Goal: Task Accomplishment & Management: Manage account settings

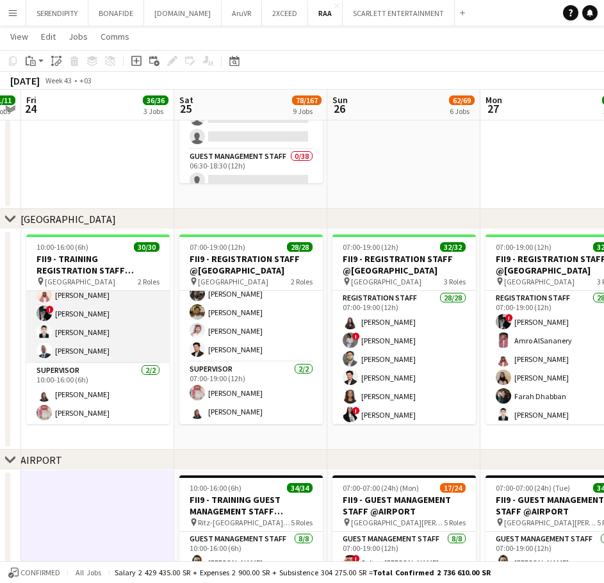
scroll to position [474, 0]
click at [122, 320] on app-card-role "Registration Staff 28/28 10:00-16:00 (6h) [PERSON_NAME] ! [PERSON_NAME] Jawhar …" at bounding box center [98, 89] width 144 height 545
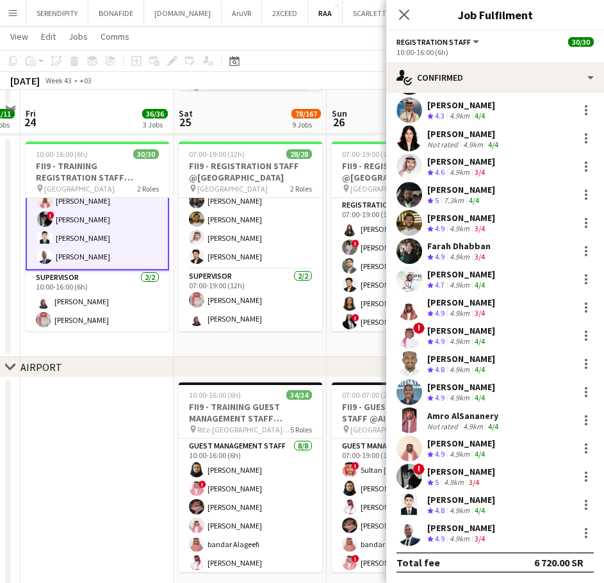
scroll to position [320, 0]
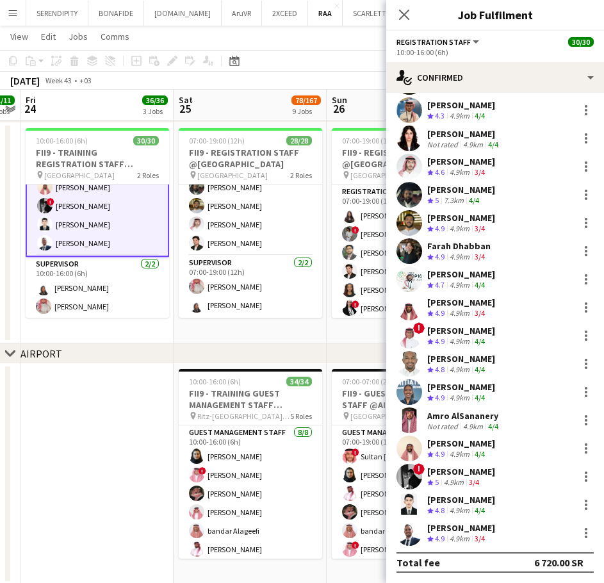
click at [516, 539] on div "[PERSON_NAME] Crew rating 4.9 4.9km 3/4" at bounding box center [495, 533] width 218 height 26
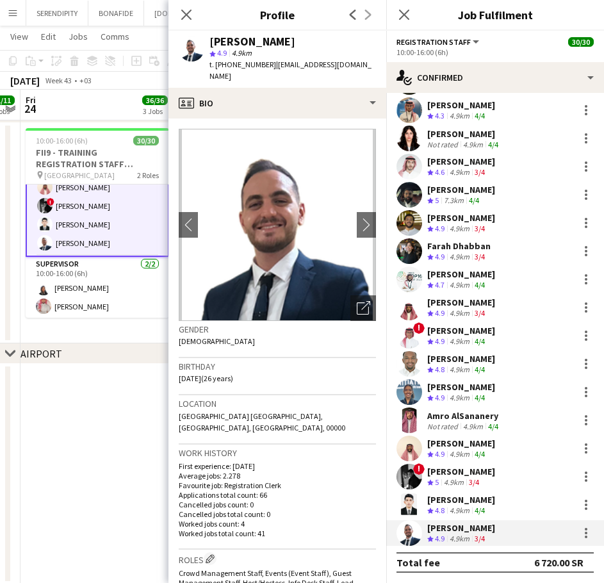
drag, startPoint x: 295, startPoint y: 42, endPoint x: 210, endPoint y: 42, distance: 84.6
click at [210, 42] on div "[PERSON_NAME]" at bounding box center [293, 42] width 167 height 12
copy div "[PERSON_NAME]"
drag, startPoint x: 354, startPoint y: 63, endPoint x: 272, endPoint y: 67, distance: 81.5
click at [272, 67] on div "[PERSON_NAME] star 4.9 4.9km t. [PHONE_NUMBER] | [EMAIL_ADDRESS][DOMAIN_NAME]" at bounding box center [278, 59] width 218 height 57
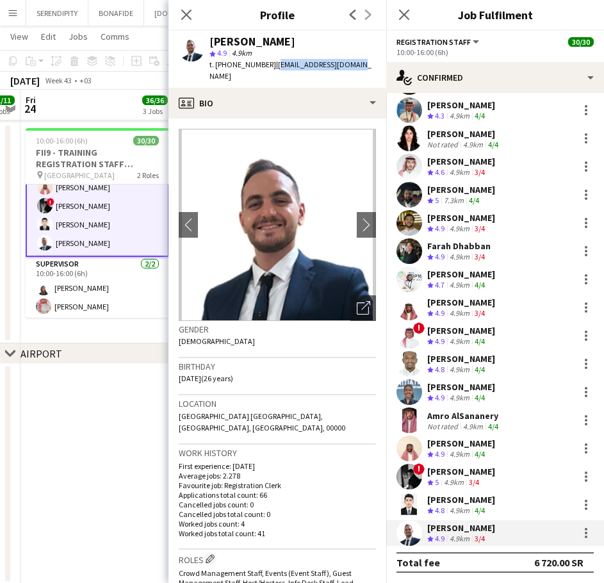
copy span "[EMAIL_ADDRESS][DOMAIN_NAME]"
drag, startPoint x: 263, startPoint y: 64, endPoint x: 229, endPoint y: 66, distance: 34.7
click at [229, 66] on span "t. [PHONE_NUMBER]" at bounding box center [243, 65] width 67 height 10
drag, startPoint x: 265, startPoint y: 63, endPoint x: 217, endPoint y: 64, distance: 48.1
click at [217, 64] on span "t. [PHONE_NUMBER]" at bounding box center [243, 65] width 67 height 10
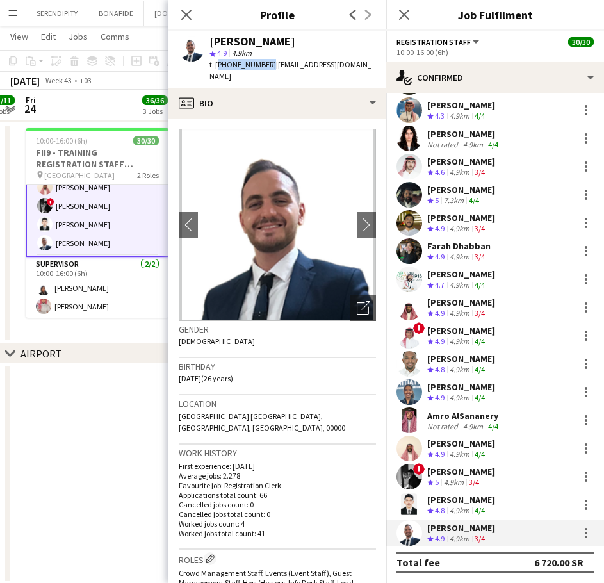
copy span "[PHONE_NUMBER]"
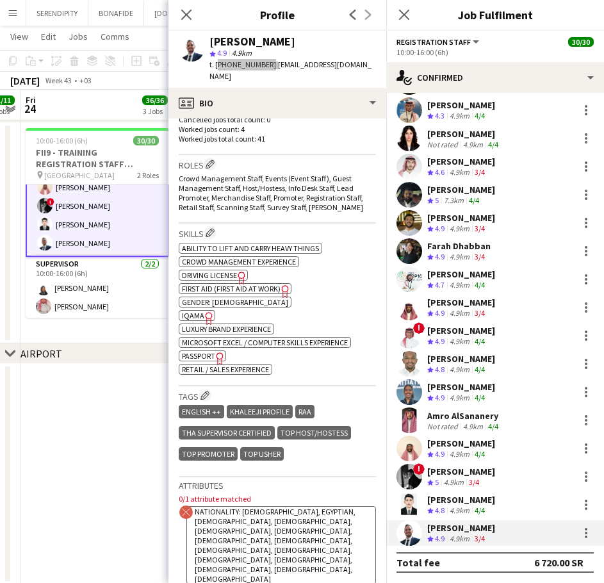
scroll to position [363, 0]
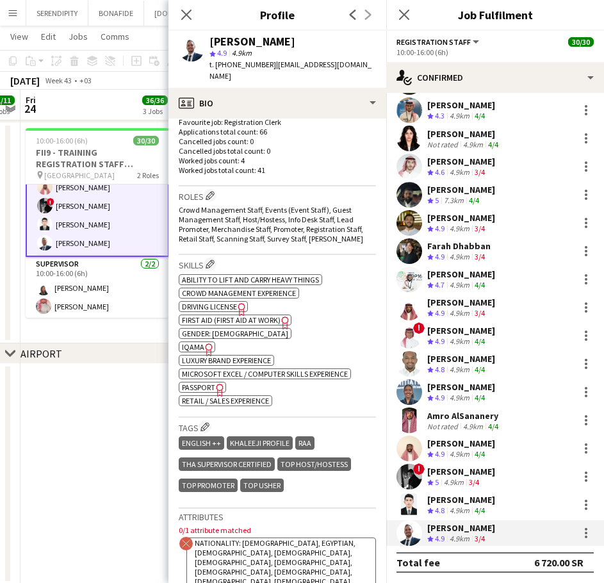
click at [191, 342] on span "IQAMA" at bounding box center [193, 347] width 22 height 10
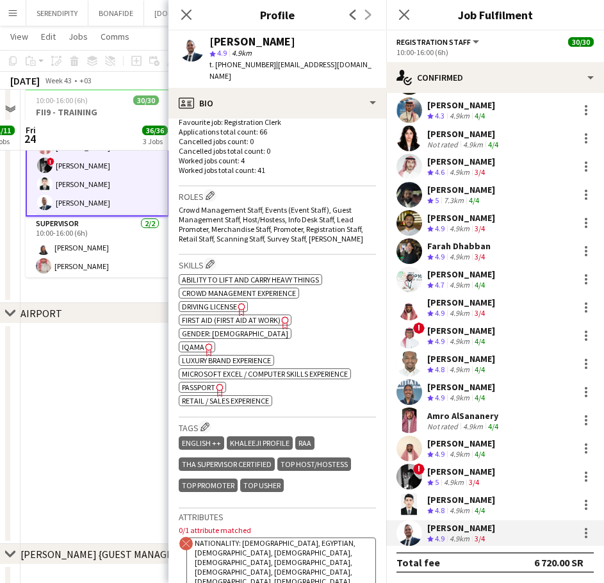
scroll to position [406, 0]
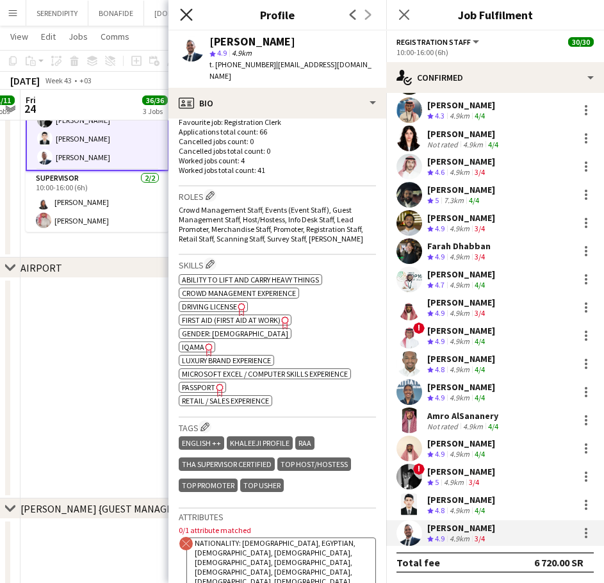
click at [188, 18] on icon "Close pop-in" at bounding box center [186, 14] width 12 height 12
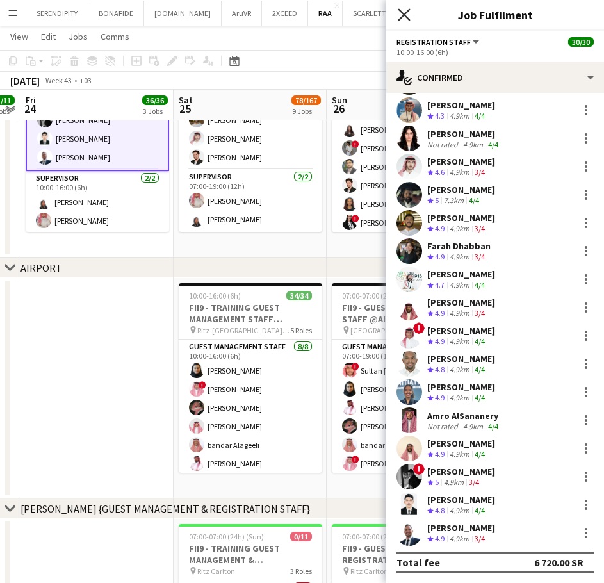
click at [405, 13] on icon at bounding box center [404, 14] width 12 height 12
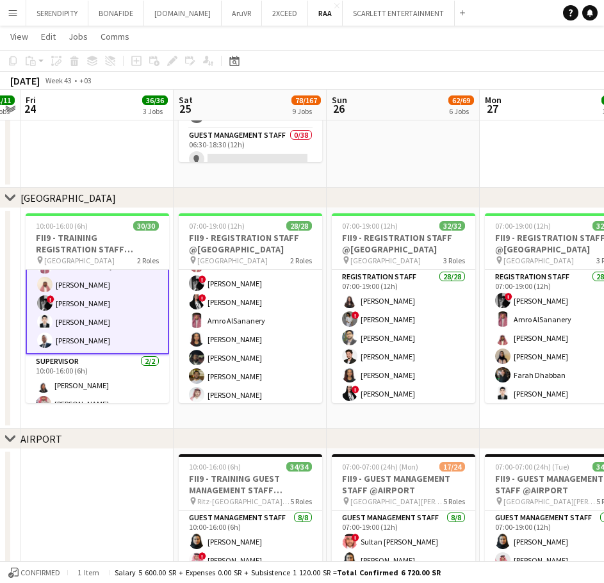
scroll to position [477, 0]
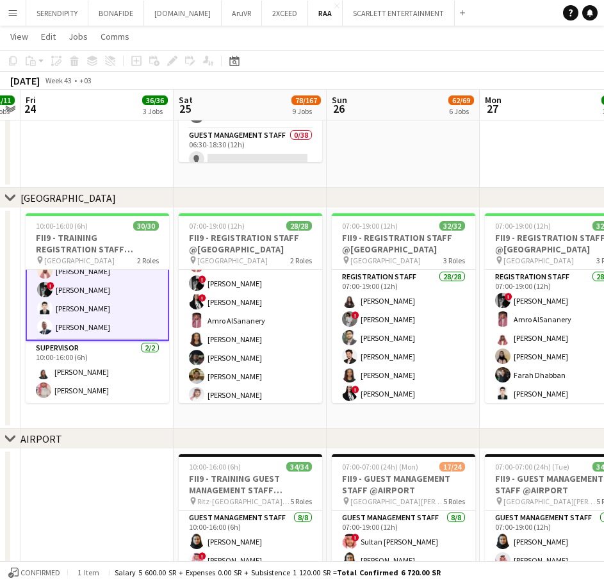
click at [101, 325] on app-card-role "Registration Staff 28/28 10:00-16:00 (6h) [PERSON_NAME] ! [PERSON_NAME] Jawhar …" at bounding box center [98, 67] width 144 height 548
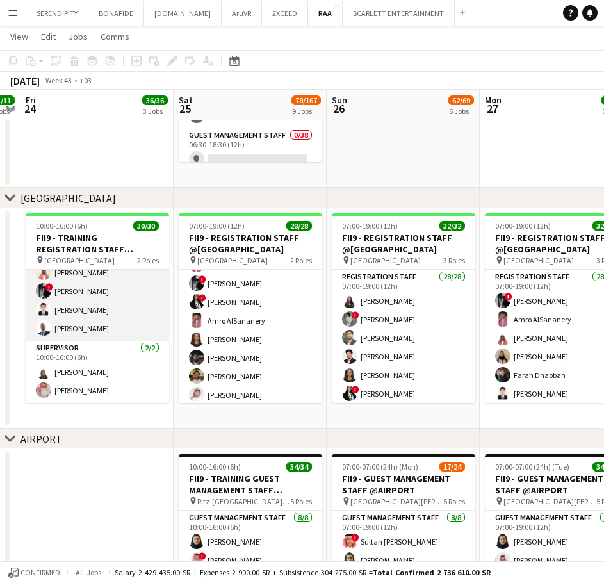
click at [101, 322] on app-card-role "Registration Staff 28/28 10:00-16:00 (6h) [PERSON_NAME] ! [PERSON_NAME] Jawhar …" at bounding box center [98, 68] width 144 height 545
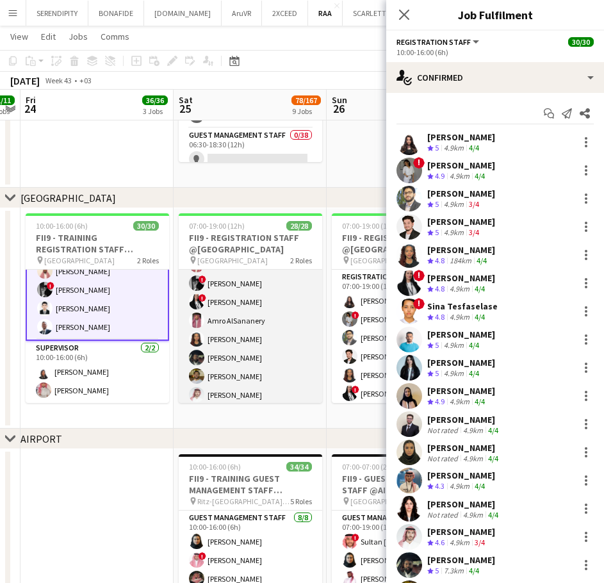
click at [231, 317] on app-card-role "Registration Staff 26/26 07:00-19:00 (12h) [PERSON_NAME] ! Salah Elhillo [PERSO…" at bounding box center [251, 172] width 144 height 508
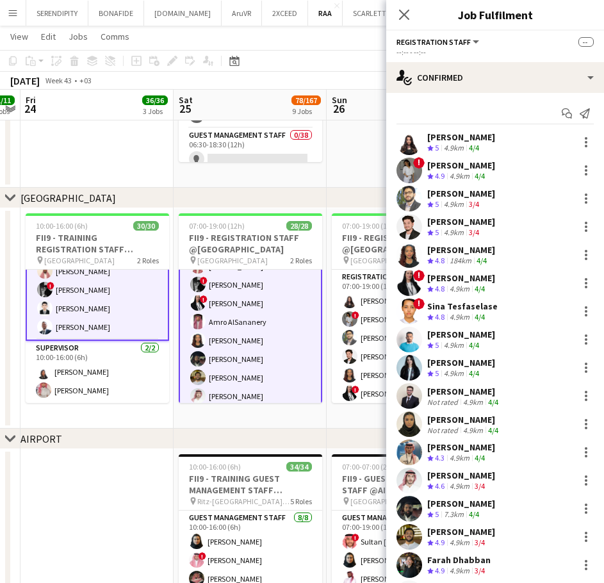
scroll to position [353, 0]
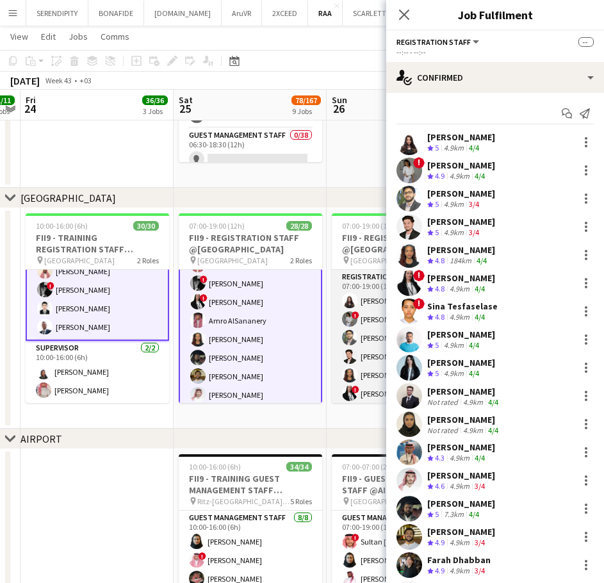
click at [348, 319] on app-user-avatar at bounding box center [349, 318] width 15 height 15
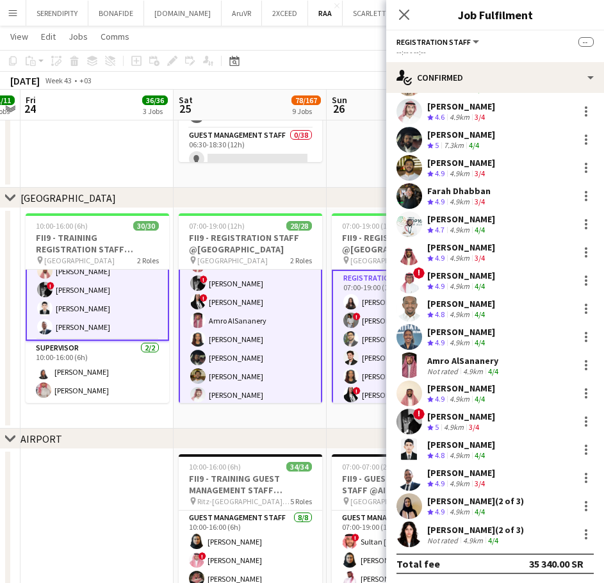
scroll to position [370, 0]
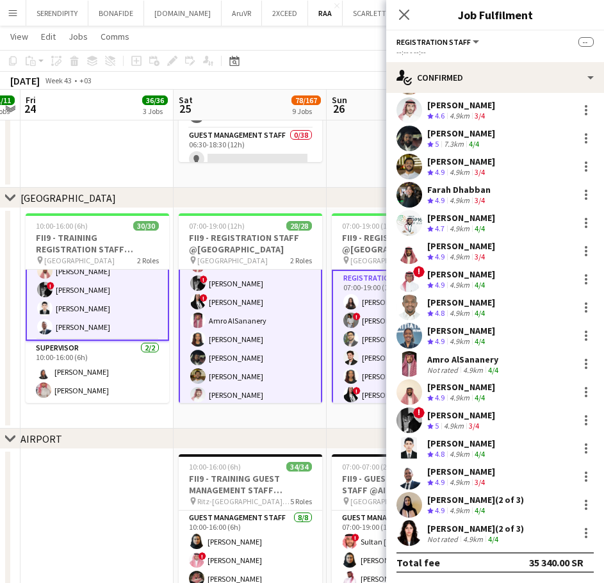
click at [466, 472] on div "[PERSON_NAME]" at bounding box center [461, 472] width 68 height 12
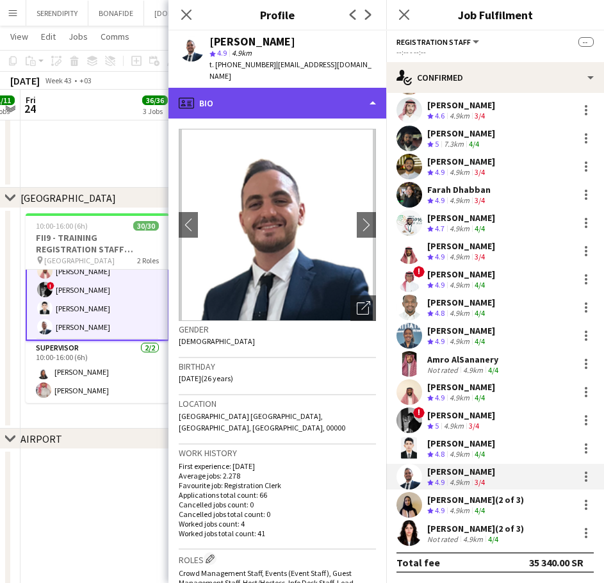
click at [283, 88] on div "profile Bio" at bounding box center [278, 103] width 218 height 31
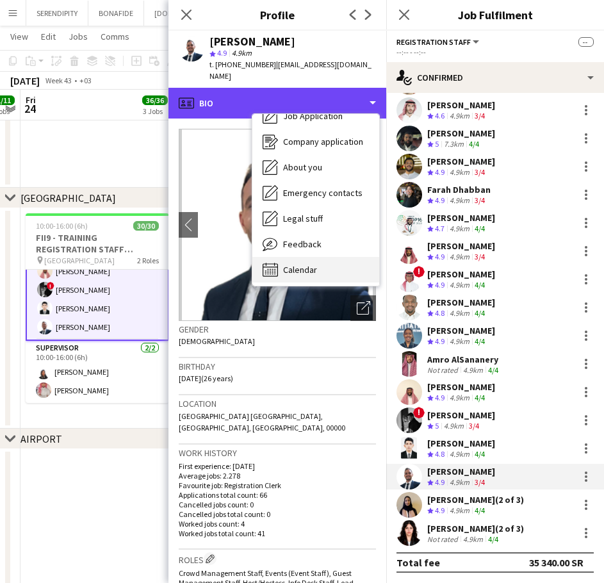
scroll to position [44, 0]
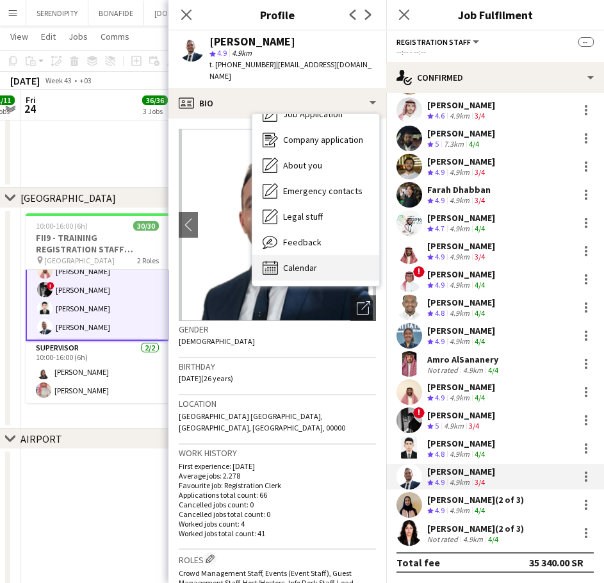
click at [324, 255] on div "Calendar Calendar" at bounding box center [315, 268] width 127 height 26
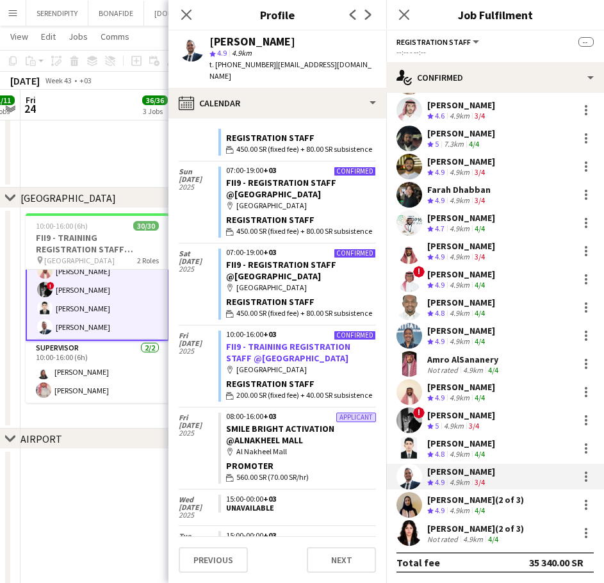
scroll to position [85, 0]
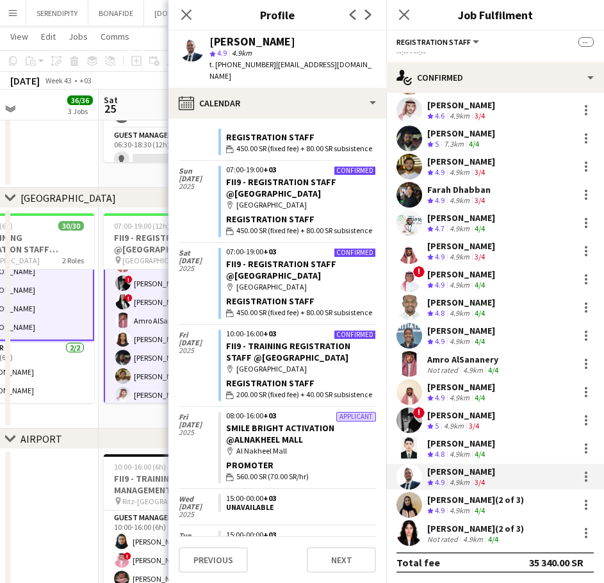
drag, startPoint x: 90, startPoint y: 482, endPoint x: 30, endPoint y: 482, distance: 60.2
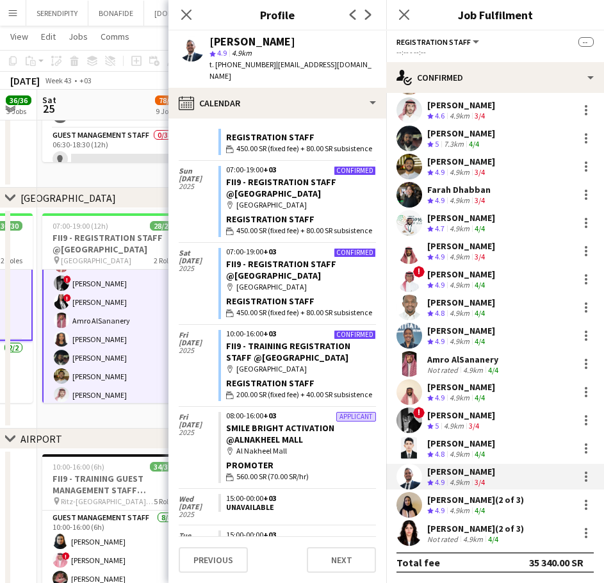
drag, startPoint x: 56, startPoint y: 473, endPoint x: -1, endPoint y: 470, distance: 56.4
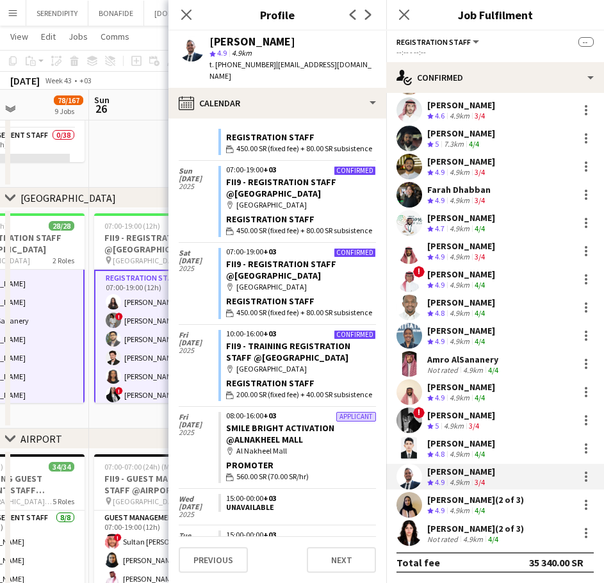
drag, startPoint x: 122, startPoint y: 422, endPoint x: 34, endPoint y: 421, distance: 88.4
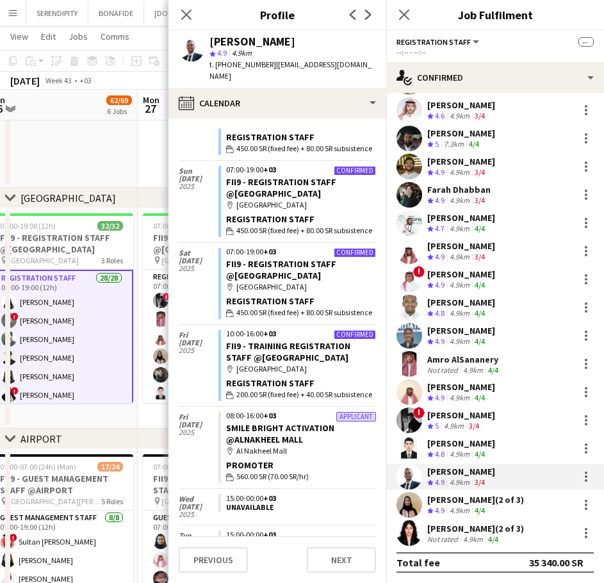
drag, startPoint x: 98, startPoint y: 420, endPoint x: 22, endPoint y: 419, distance: 76.3
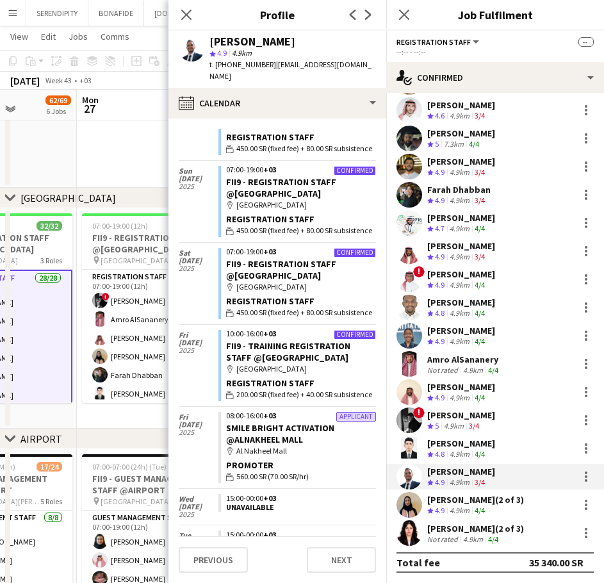
drag, startPoint x: 119, startPoint y: 421, endPoint x: 55, endPoint y: 420, distance: 63.4
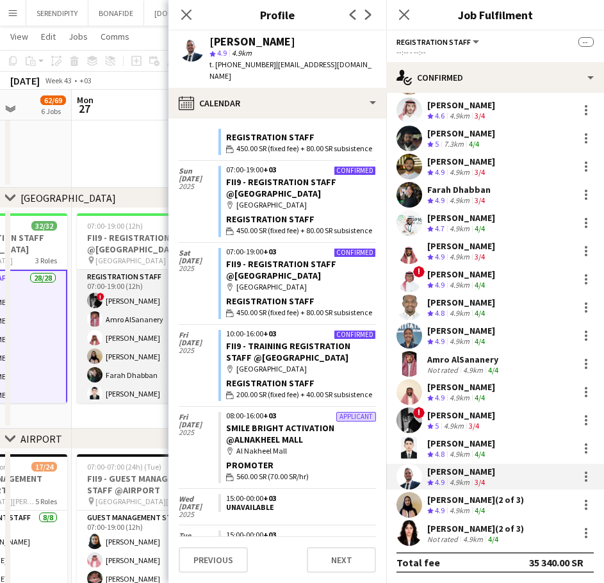
click at [115, 363] on app-card-role "Registration Staff 28/28 07:00-19:00 (12h) ! [PERSON_NAME] ! [PERSON_NAME] [PER…" at bounding box center [149, 542] width 144 height 545
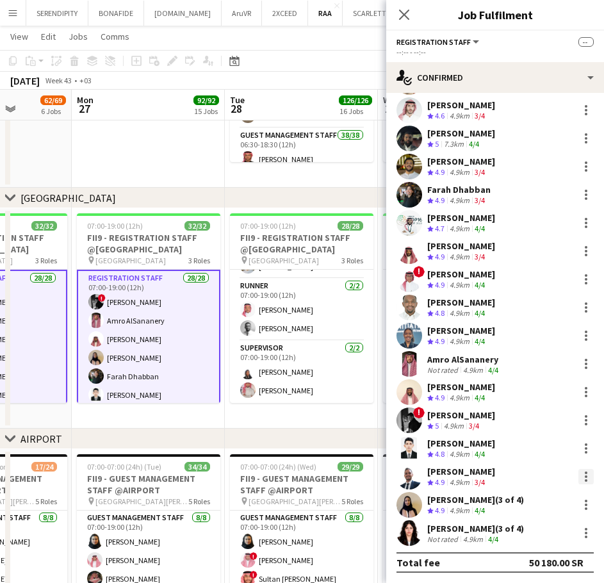
click at [579, 482] on div at bounding box center [586, 476] width 15 height 15
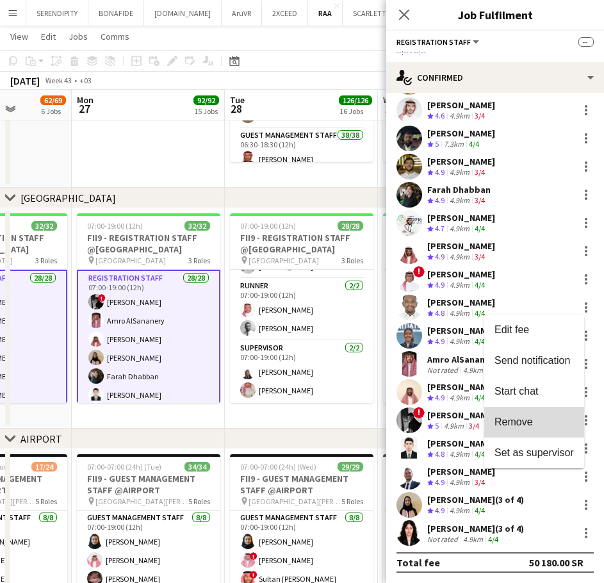
click at [538, 416] on span "Remove" at bounding box center [534, 422] width 79 height 12
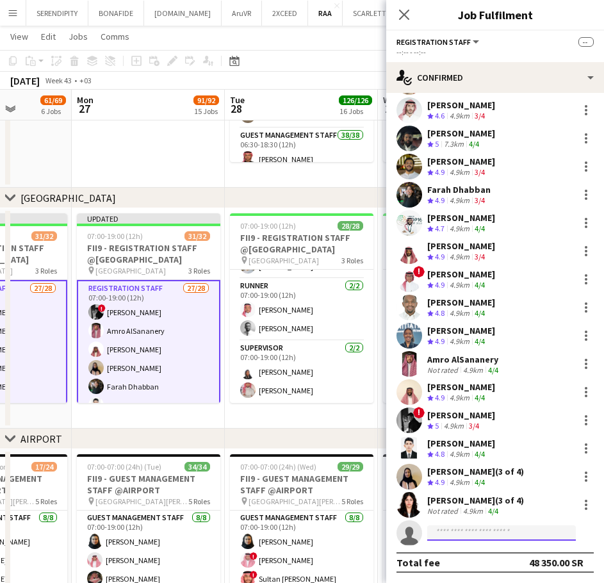
click at [503, 532] on input at bounding box center [501, 532] width 149 height 15
paste input "**********"
click at [515, 534] on input "**********" at bounding box center [501, 532] width 149 height 15
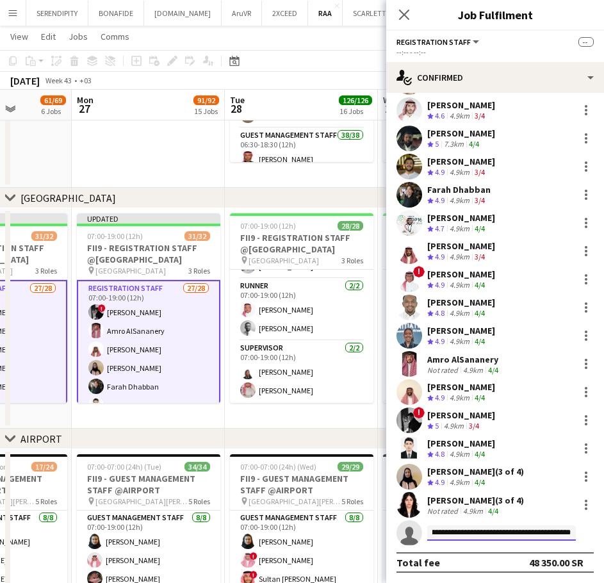
drag, startPoint x: 432, startPoint y: 535, endPoint x: 602, endPoint y: 534, distance: 169.2
click at [602, 534] on mat-expansion-panel "check Confirmed Start chat Send notification Khouloud [PERSON_NAME] Crew rating…" at bounding box center [495, 338] width 218 height 490
paste input
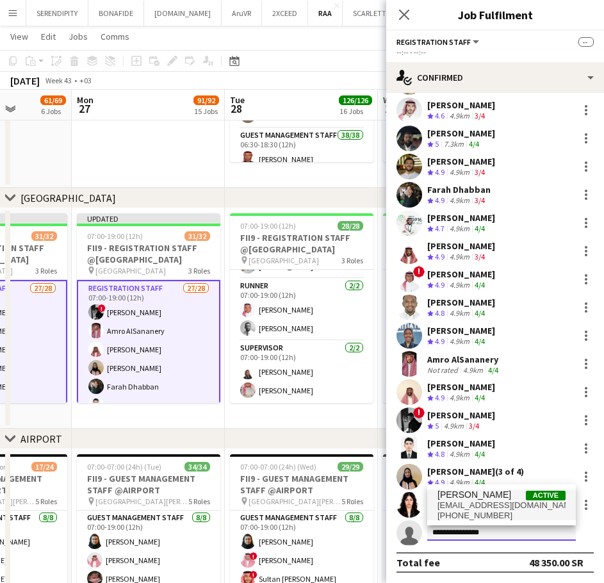
type input "**********"
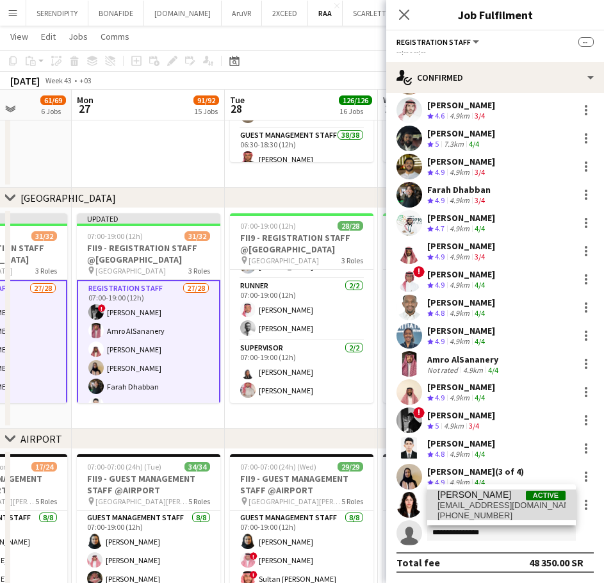
click at [506, 504] on span "[EMAIL_ADDRESS][DOMAIN_NAME]" at bounding box center [502, 505] width 128 height 10
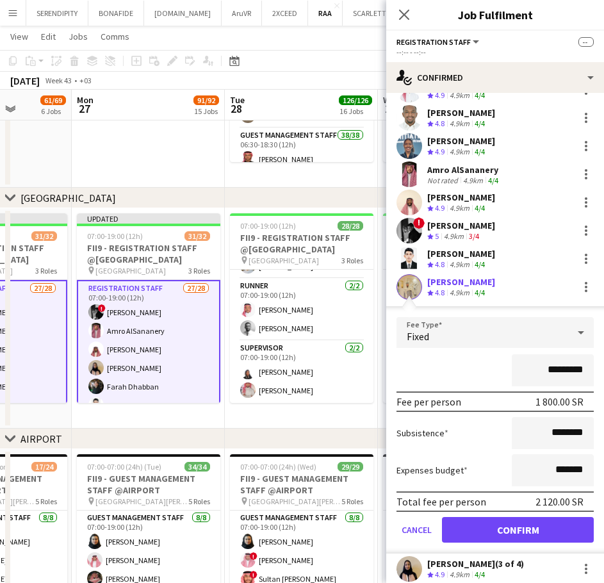
scroll to position [563, 0]
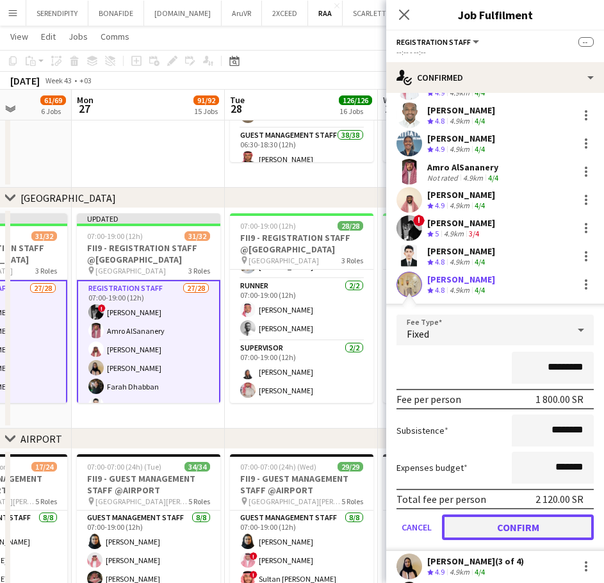
click at [518, 524] on button "Confirm" at bounding box center [518, 527] width 152 height 26
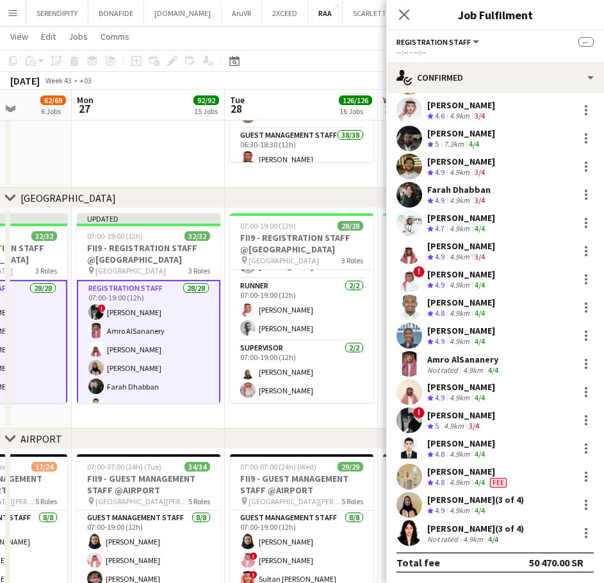
scroll to position [370, 0]
click at [175, 420] on app-date-cell "Updated 07:00-19:00 (12h) 32/32 FII9 - REGISTRATION STAFF @[GEOGRAPHIC_DATA] pi…" at bounding box center [148, 318] width 153 height 220
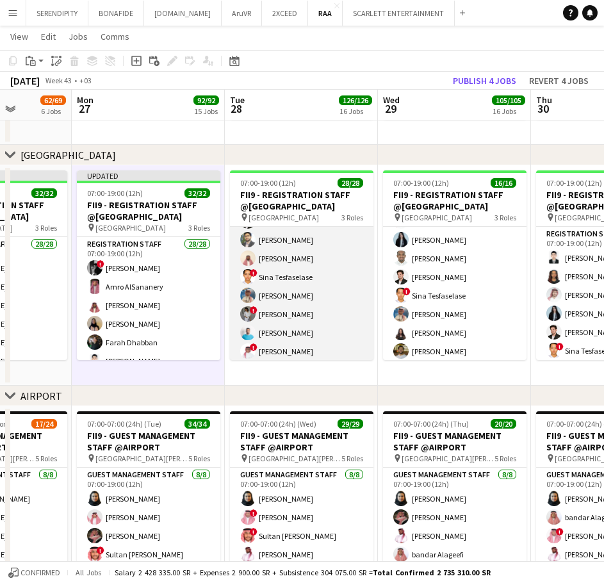
scroll to position [270, 0]
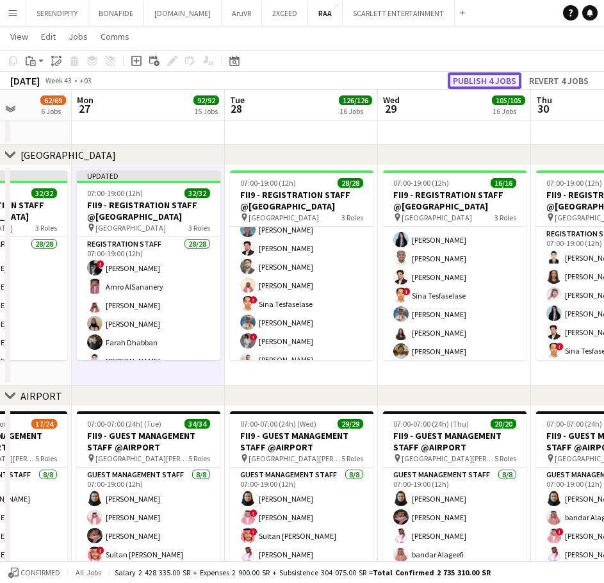
click at [494, 74] on button "Publish 4 jobs" at bounding box center [485, 80] width 74 height 17
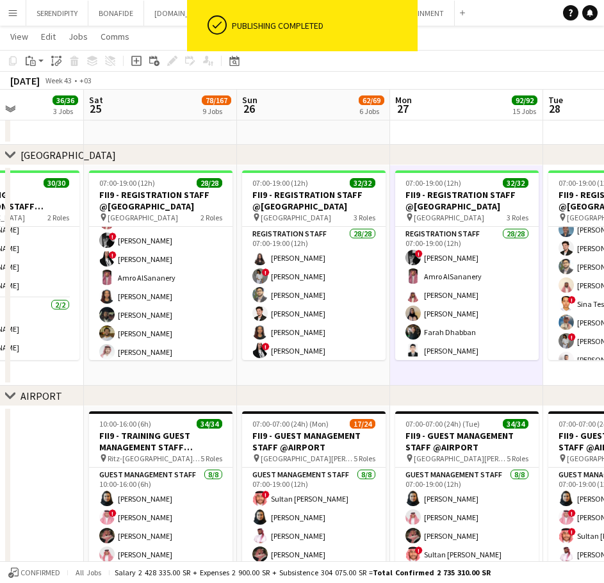
scroll to position [0, 352]
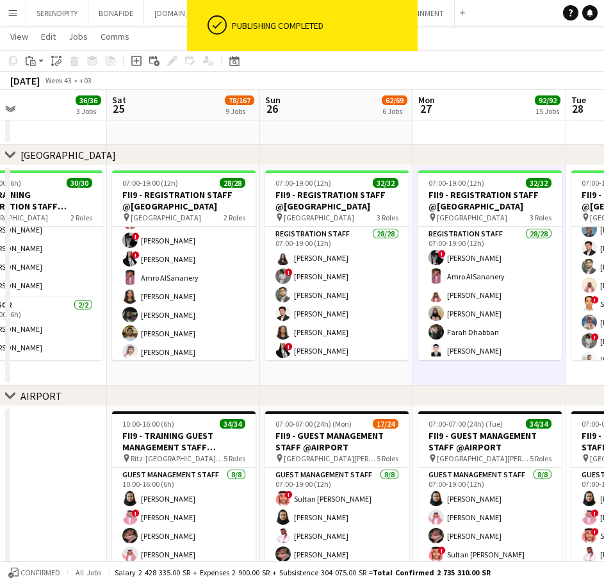
drag, startPoint x: 262, startPoint y: 383, endPoint x: 614, endPoint y: 373, distance: 352.5
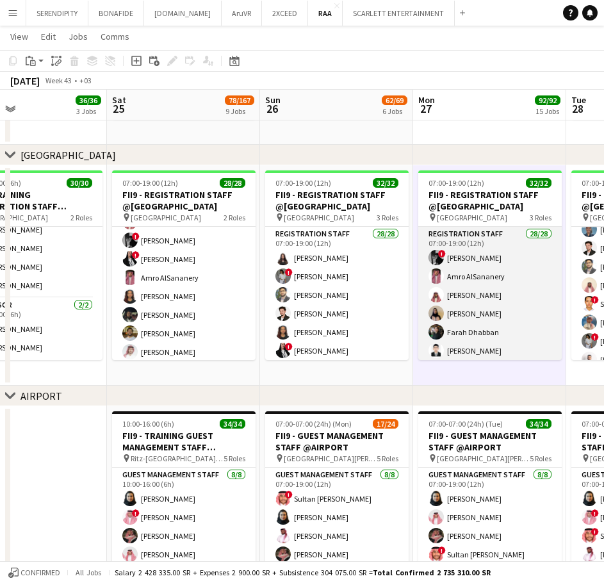
click at [475, 319] on app-card-role "Registration Staff 28/28 07:00-19:00 (12h) ! [PERSON_NAME] ! [PERSON_NAME] [PER…" at bounding box center [490, 499] width 144 height 545
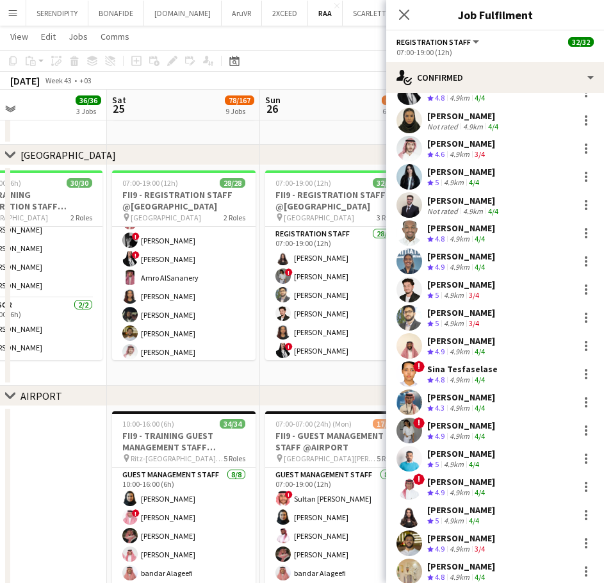
scroll to position [370, 0]
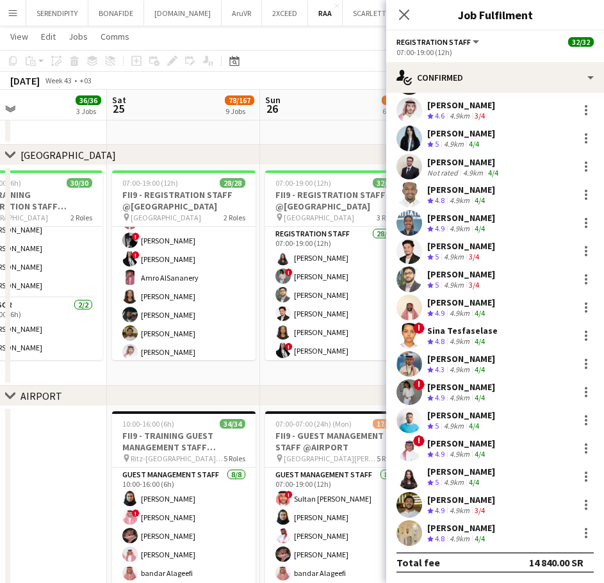
click at [188, 390] on div "chevron-right AIRPORT" at bounding box center [302, 396] width 604 height 21
